Goal: Task Accomplishment & Management: Use online tool/utility

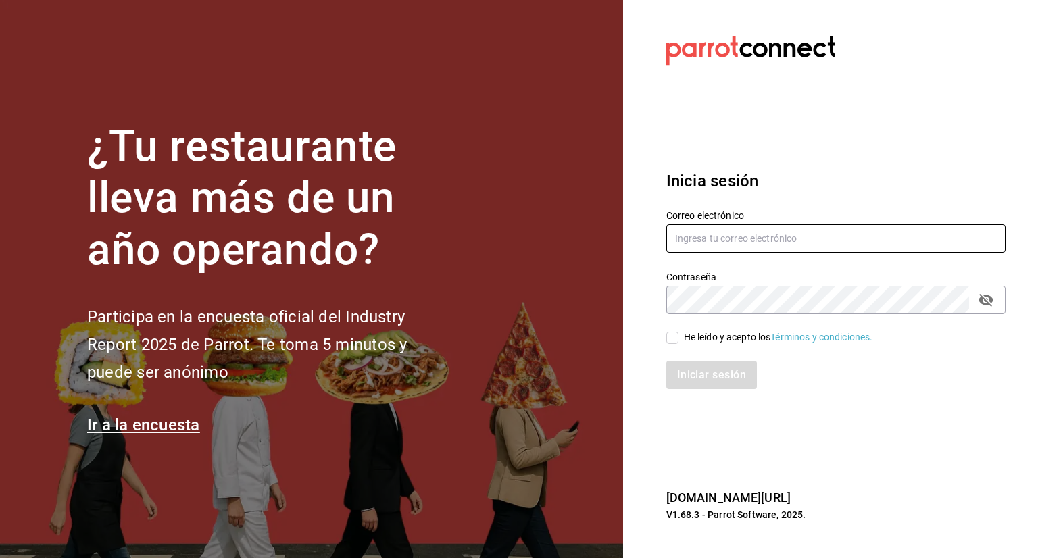
type input "lasgloriasrestaurantsga@gmail.com"
click at [669, 339] on input "He leído y acepto los Términos y condiciones." at bounding box center [673, 338] width 12 height 12
checkbox input "true"
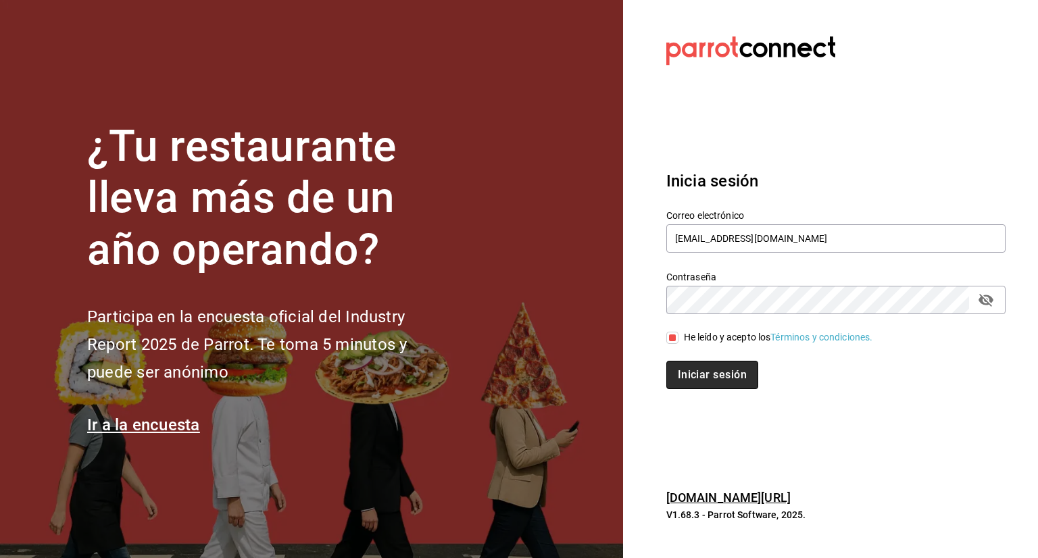
click at [716, 366] on button "Iniciar sesión" at bounding box center [713, 375] width 92 height 28
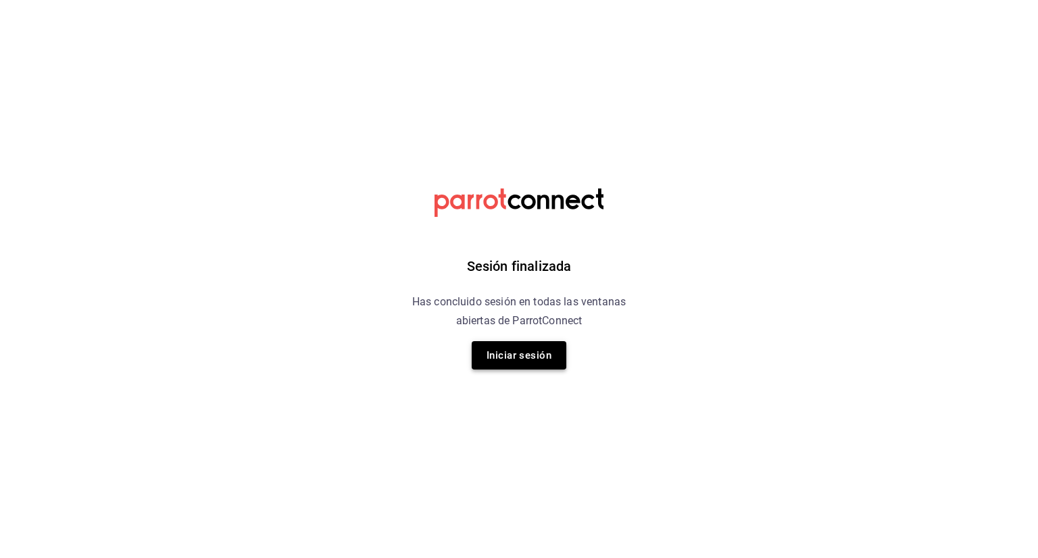
click at [546, 349] on button "Iniciar sesión" at bounding box center [519, 355] width 95 height 28
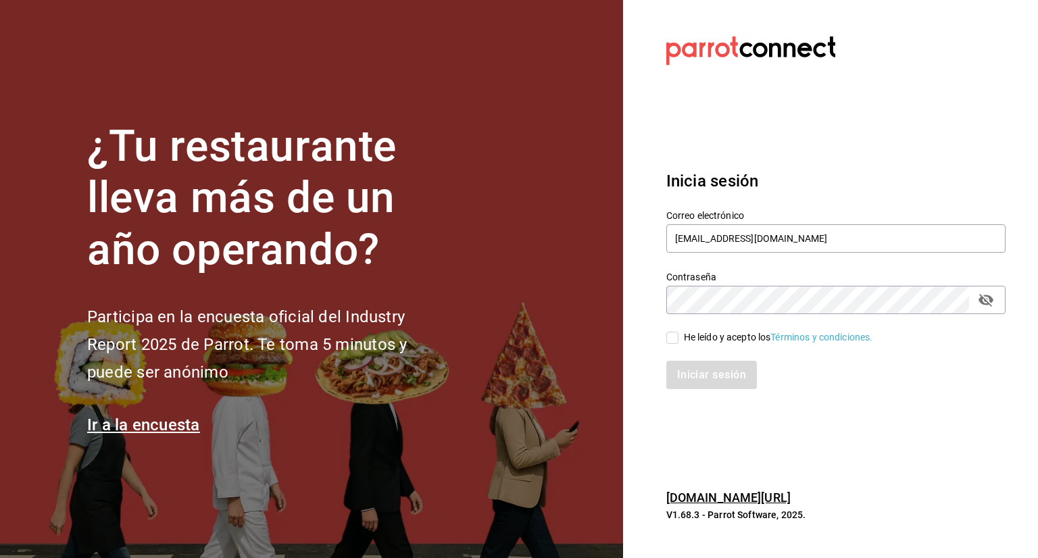
click at [671, 339] on input "He leído y acepto los Términos y condiciones." at bounding box center [673, 338] width 12 height 12
checkbox input "true"
click at [685, 374] on button "Iniciar sesión" at bounding box center [713, 375] width 92 height 28
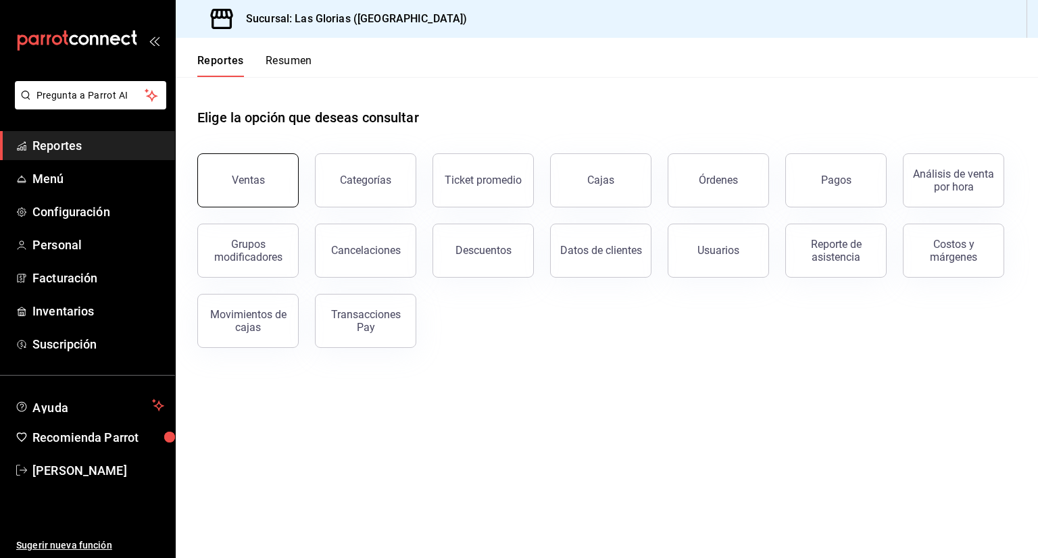
click at [232, 189] on button "Ventas" at bounding box center [247, 180] width 101 height 54
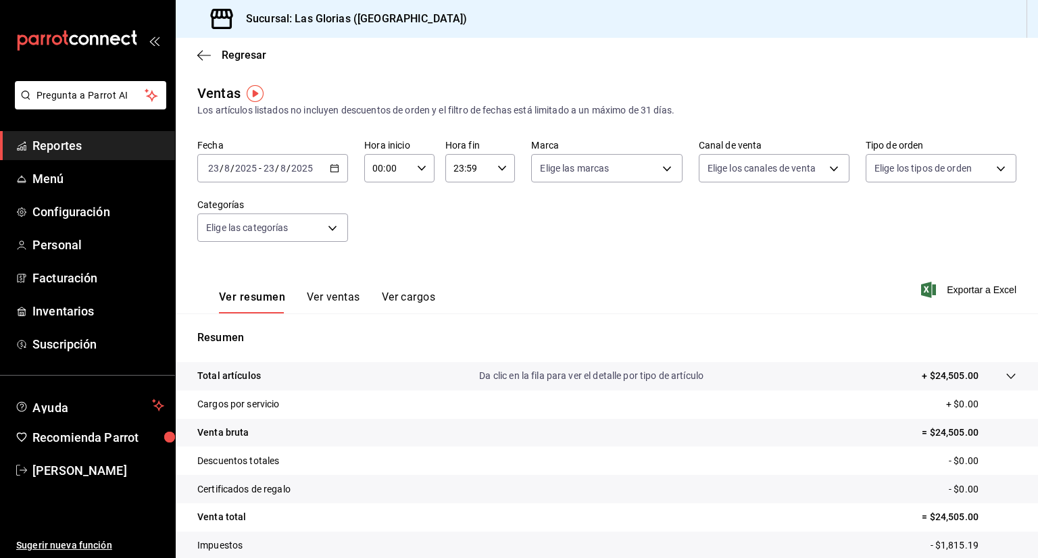
scroll to position [89, 0]
